Goal: Use online tool/utility: Utilize a website feature to perform a specific function

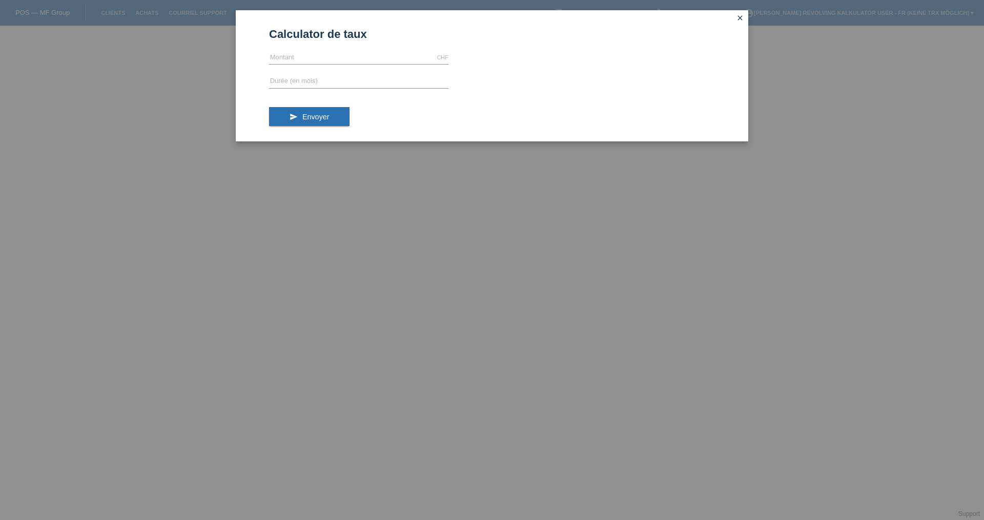
click at [56, 519] on div "Calculator de taux CHF error [GEOGRAPHIC_DATA] error Durée (en mois) send Envoy…" at bounding box center [492, 260] width 984 height 520
drag, startPoint x: 290, startPoint y: 57, endPoint x: 293, endPoint y: 45, distance: 12.1
click at [290, 57] on input "text" at bounding box center [358, 57] width 179 height 13
type input "1798.00"
click at [303, 83] on input "text" at bounding box center [358, 81] width 179 height 13
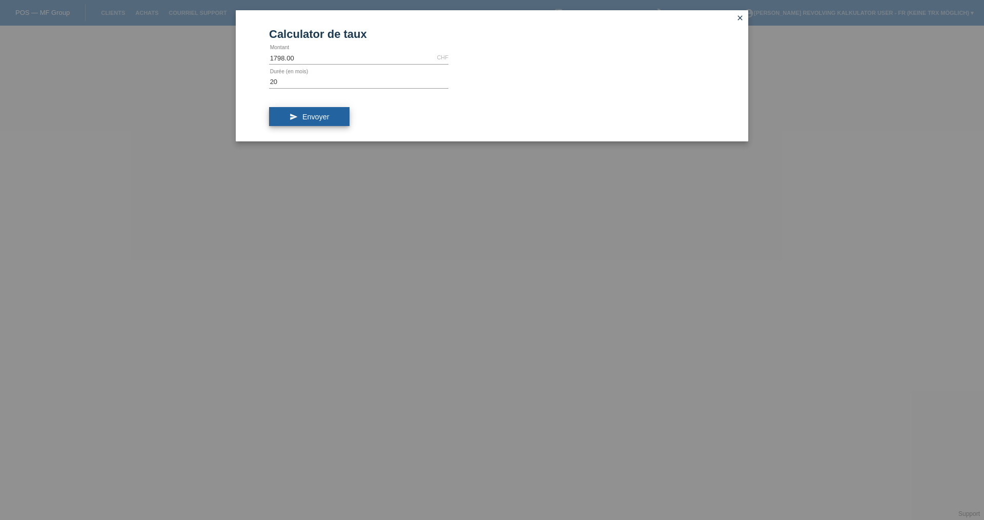
click at [317, 114] on span "Envoyer" at bounding box center [315, 117] width 27 height 8
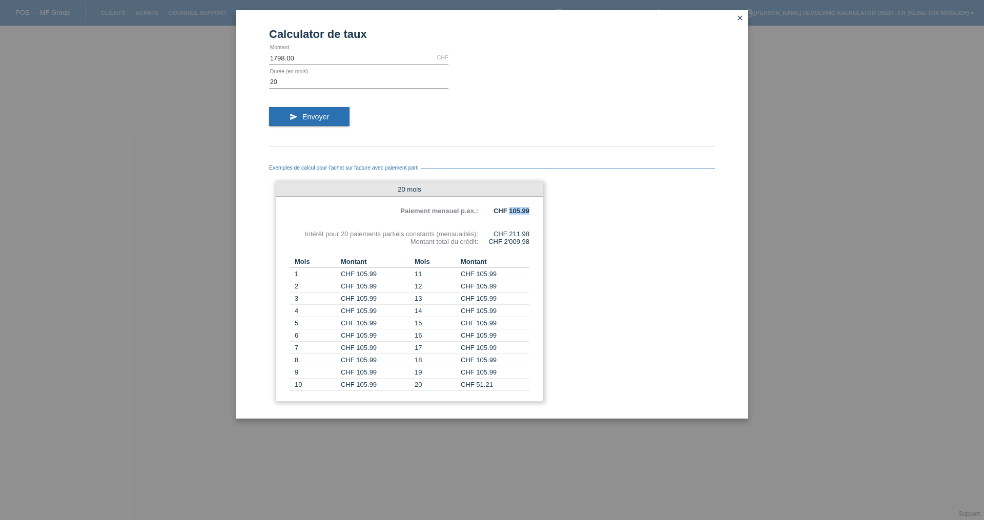
drag, startPoint x: 510, startPoint y: 212, endPoint x: 529, endPoint y: 213, distance: 19.0
click at [529, 213] on b "CHF 105.99" at bounding box center [512, 211] width 36 height 8
drag, startPoint x: 509, startPoint y: 234, endPoint x: 530, endPoint y: 234, distance: 21.0
click at [530, 234] on div "20 mois Paiement mensuel p.ex.: CHF 105.99 Intérêt pour 20 paiements partiels c…" at bounding box center [410, 292] width 268 height 220
click at [330, 85] on input "20" at bounding box center [358, 81] width 179 height 13
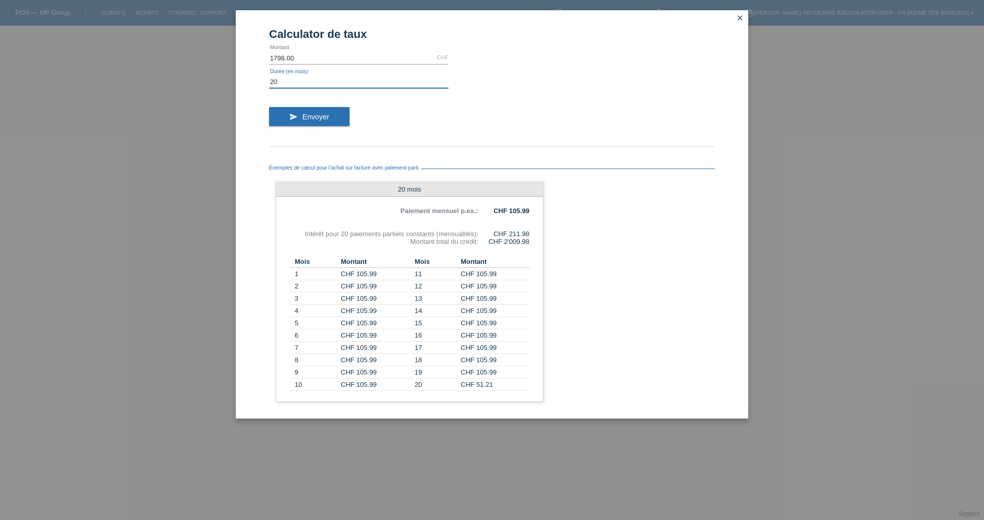
click at [330, 83] on input "20" at bounding box center [358, 81] width 179 height 13
click at [332, 81] on input "20" at bounding box center [358, 81] width 179 height 13
click at [324, 112] on button "send Envoyer" at bounding box center [309, 116] width 80 height 19
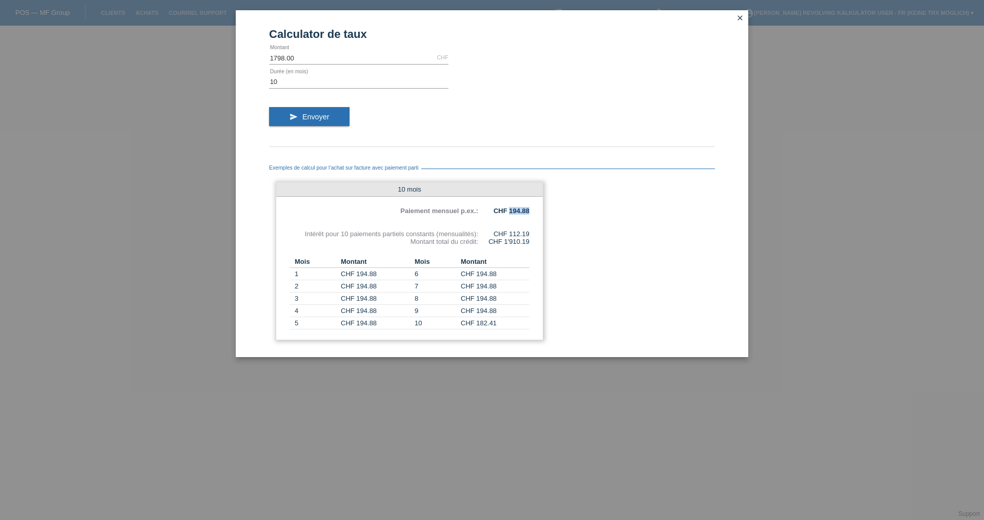
drag, startPoint x: 509, startPoint y: 210, endPoint x: 535, endPoint y: 210, distance: 25.6
click at [535, 210] on div "10 mois Paiement mensuel p.ex.: CHF 194.88 Intérêt pour 10 paiements partiels c…" at bounding box center [410, 261] width 268 height 158
drag, startPoint x: 510, startPoint y: 235, endPoint x: 529, endPoint y: 233, distance: 19.1
click at [529, 233] on div "CHF 112.19" at bounding box center [503, 234] width 51 height 8
click at [297, 84] on input "10" at bounding box center [358, 81] width 179 height 13
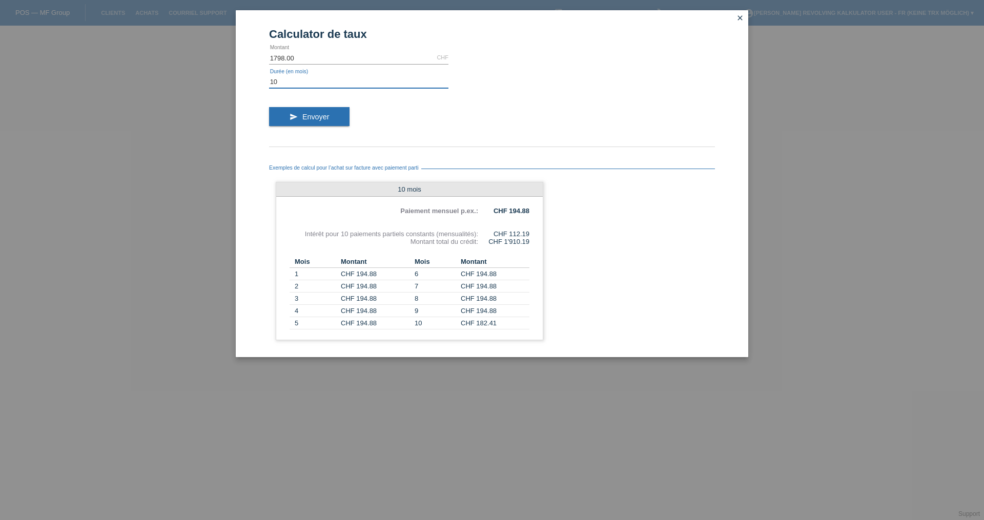
click at [297, 84] on input "10" at bounding box center [358, 81] width 179 height 13
type input "8"
click at [317, 116] on span "Envoyer" at bounding box center [315, 117] width 27 height 8
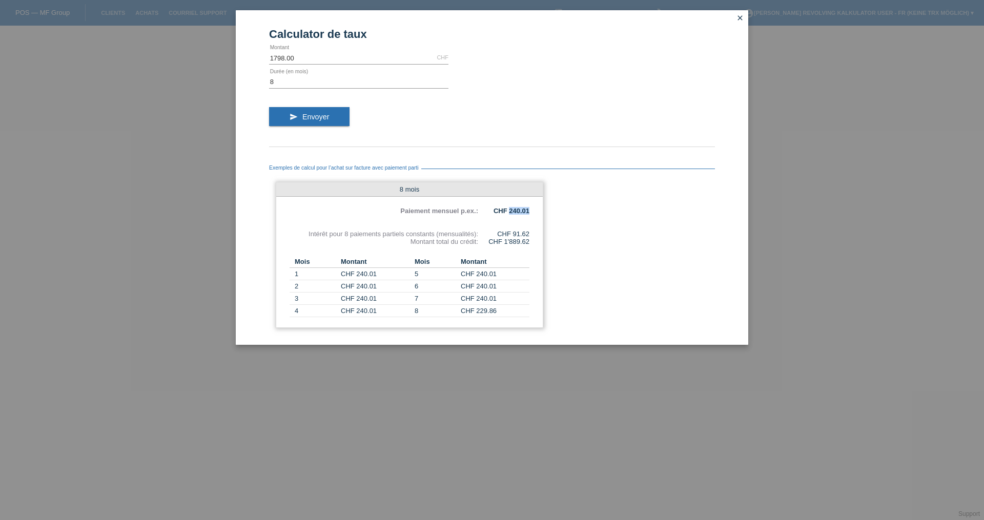
drag, startPoint x: 510, startPoint y: 211, endPoint x: 531, endPoint y: 211, distance: 21.0
click at [530, 210] on div "8 mois Paiement mensuel p.ex.: CHF 240.01 Intérêt pour 8 paiements partiels con…" at bounding box center [410, 255] width 268 height 146
drag, startPoint x: 514, startPoint y: 232, endPoint x: 534, endPoint y: 232, distance: 20.5
click at [534, 232] on div "8 mois Paiement mensuel p.ex.: CHF 240.01 Intérêt pour 8 paiements partiels con…" at bounding box center [410, 255] width 268 height 146
